Goal: Task Accomplishment & Management: Manage account settings

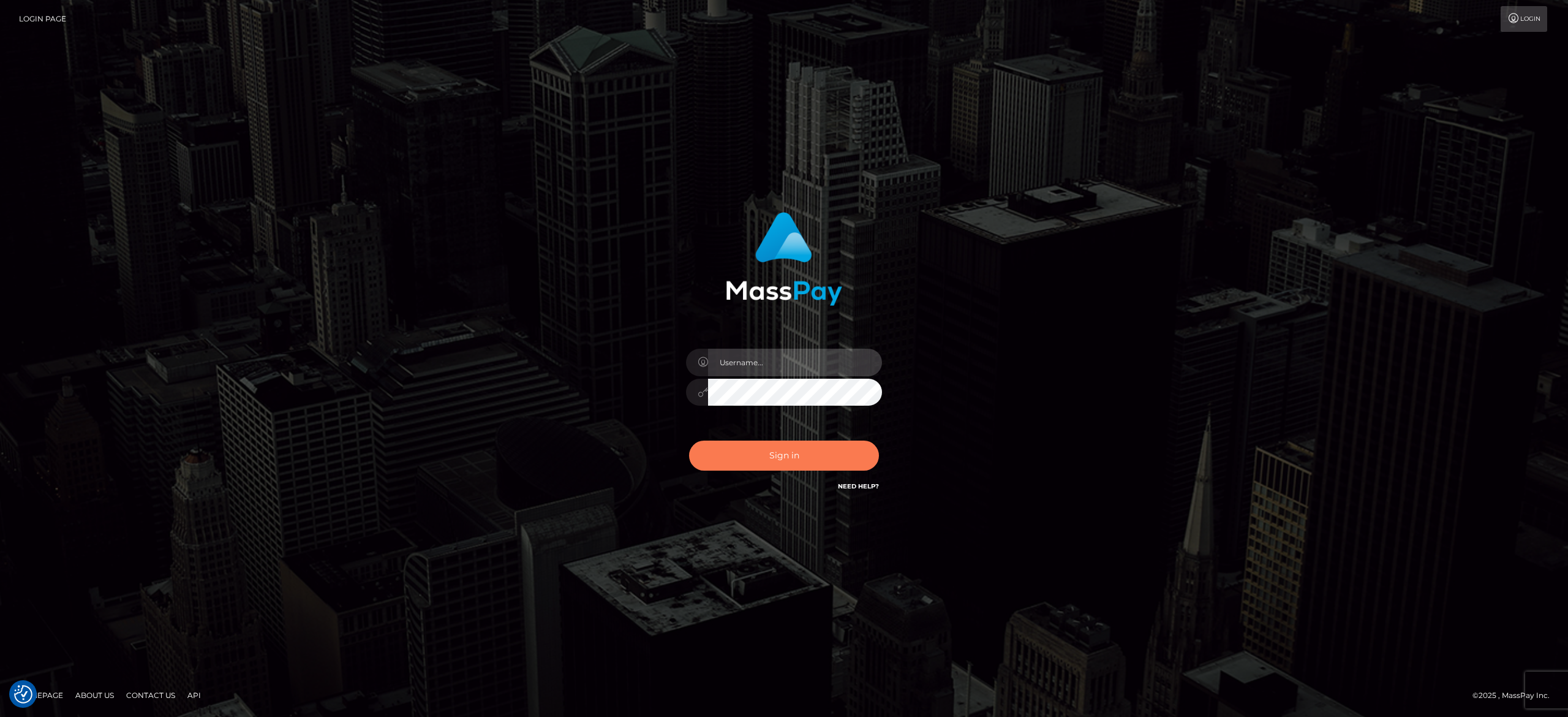
type input "[PERSON_NAME].[PERSON_NAME]"
click at [790, 453] on button "Sign in" at bounding box center [784, 455] width 190 height 30
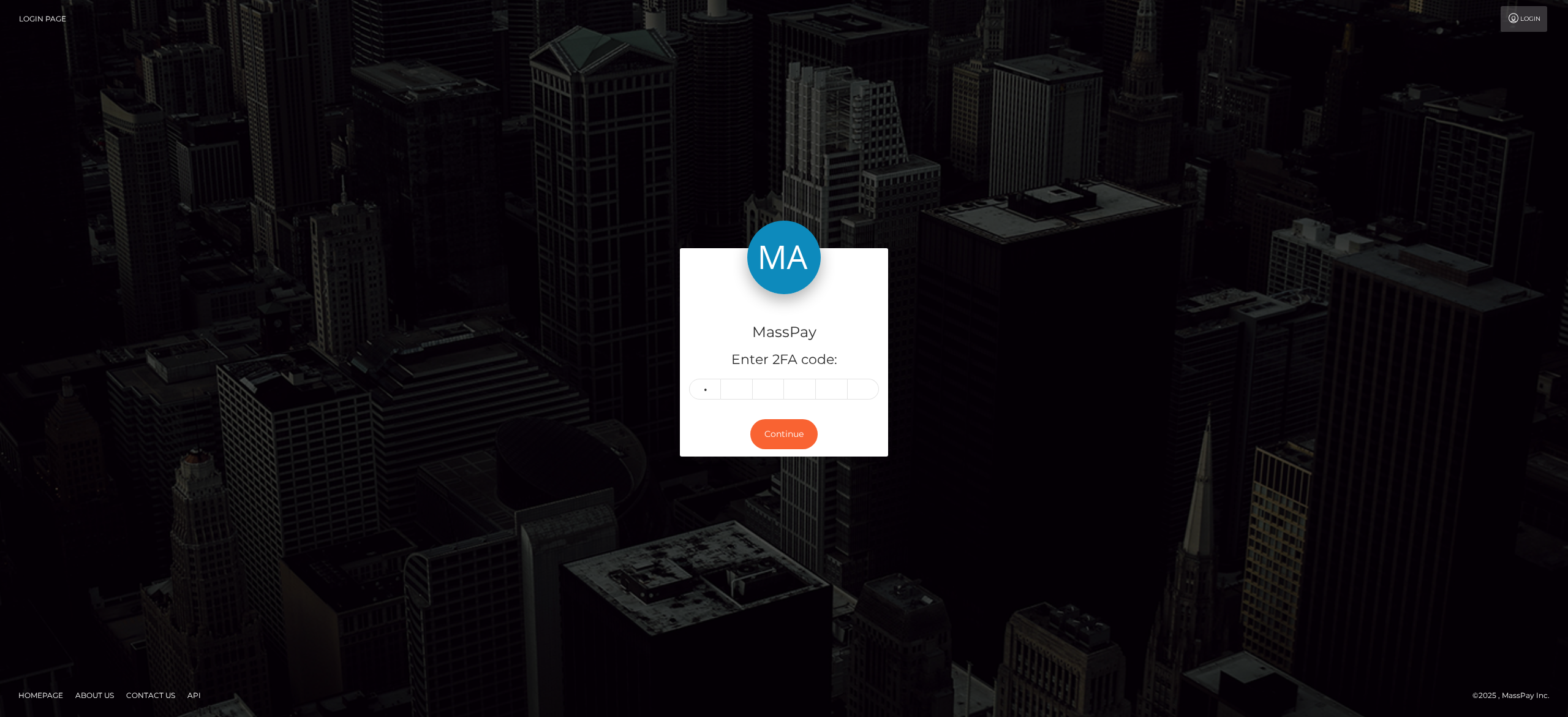
type input "4"
type input "9"
type input "6"
type input "4"
type input "0"
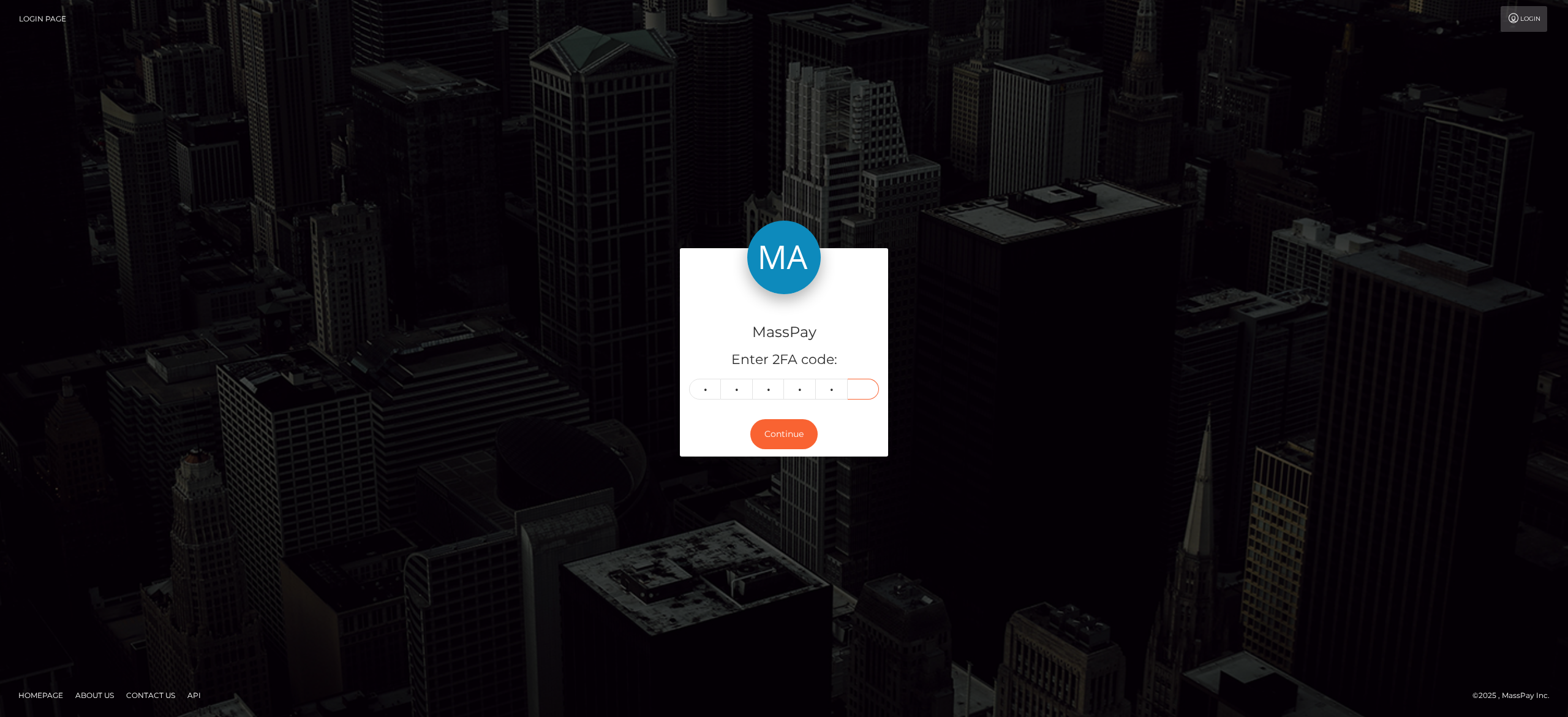
type input "6"
